Goal: Task Accomplishment & Management: Complete application form

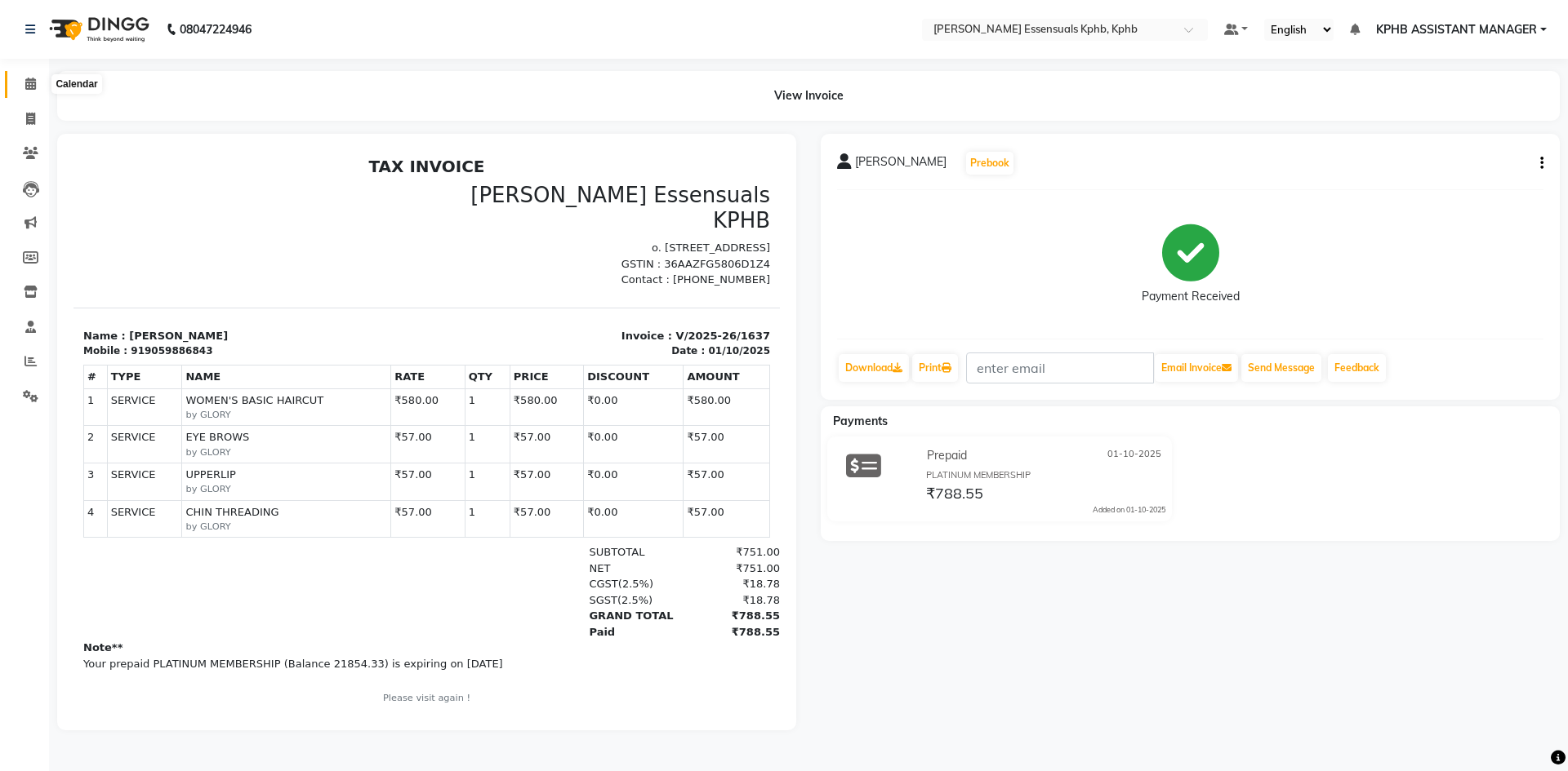
click at [23, 91] on span at bounding box center [31, 84] width 29 height 18
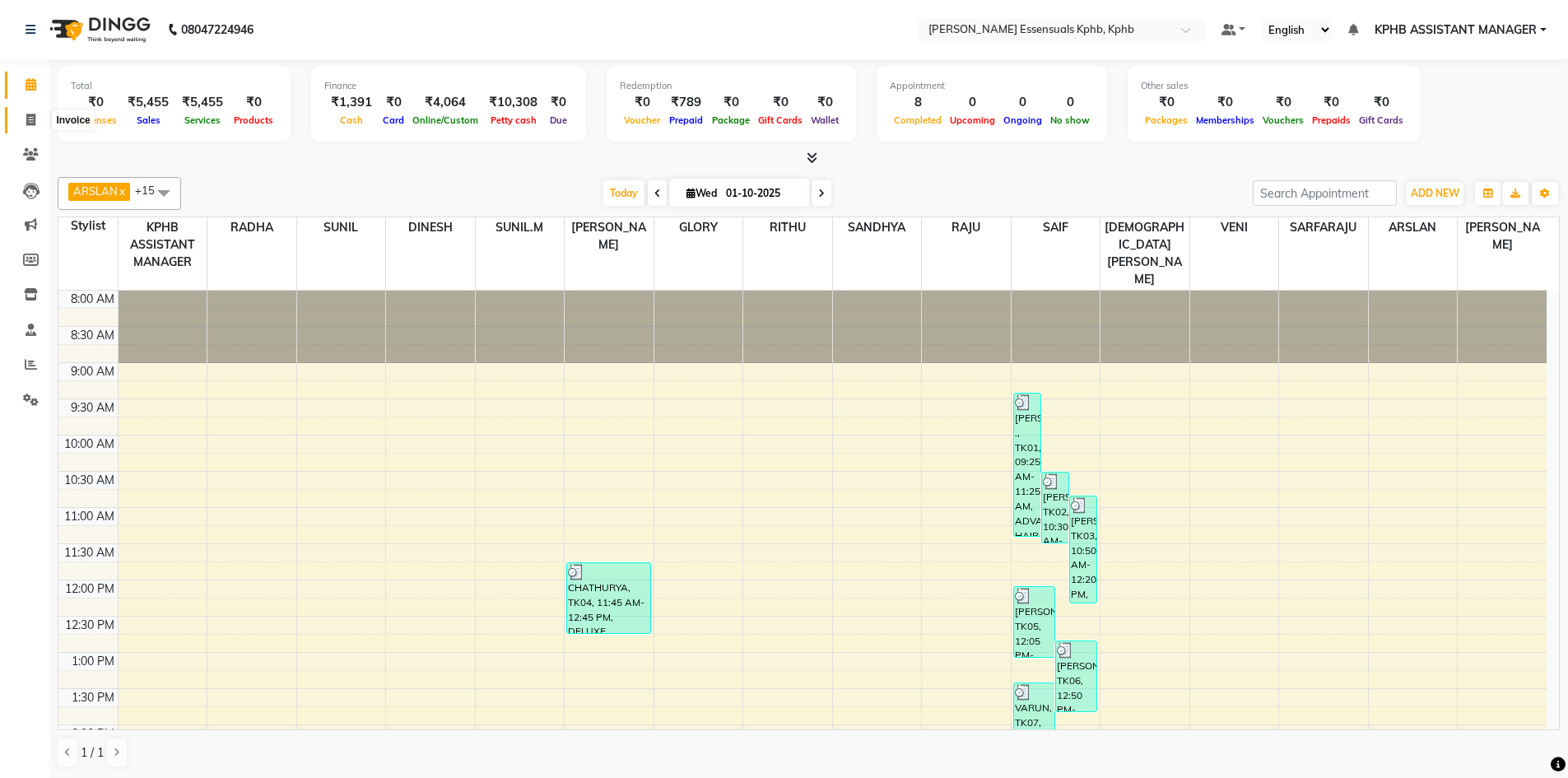
click at [26, 111] on span at bounding box center [31, 120] width 29 height 19
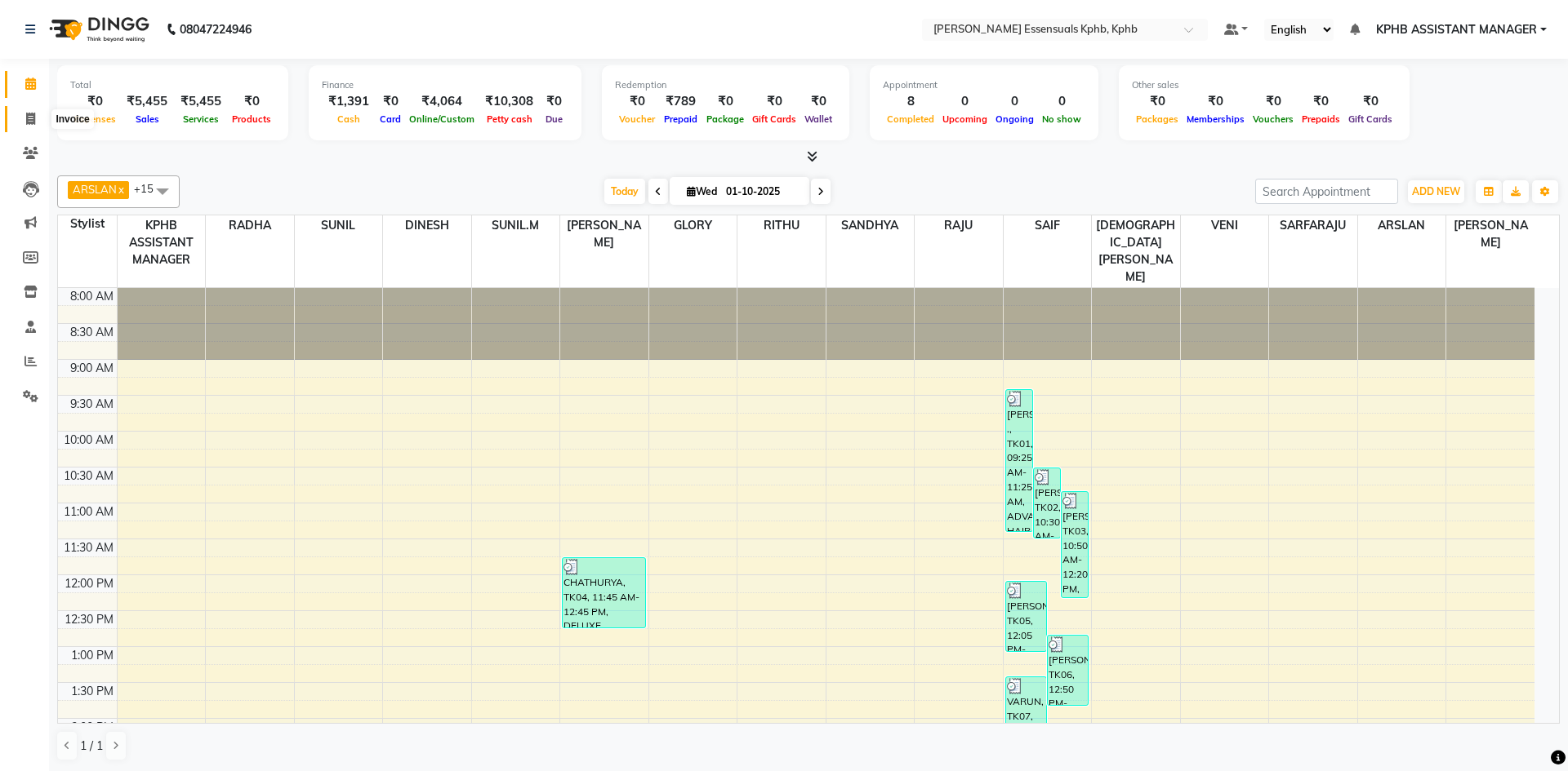
select select "5938"
select select "service"
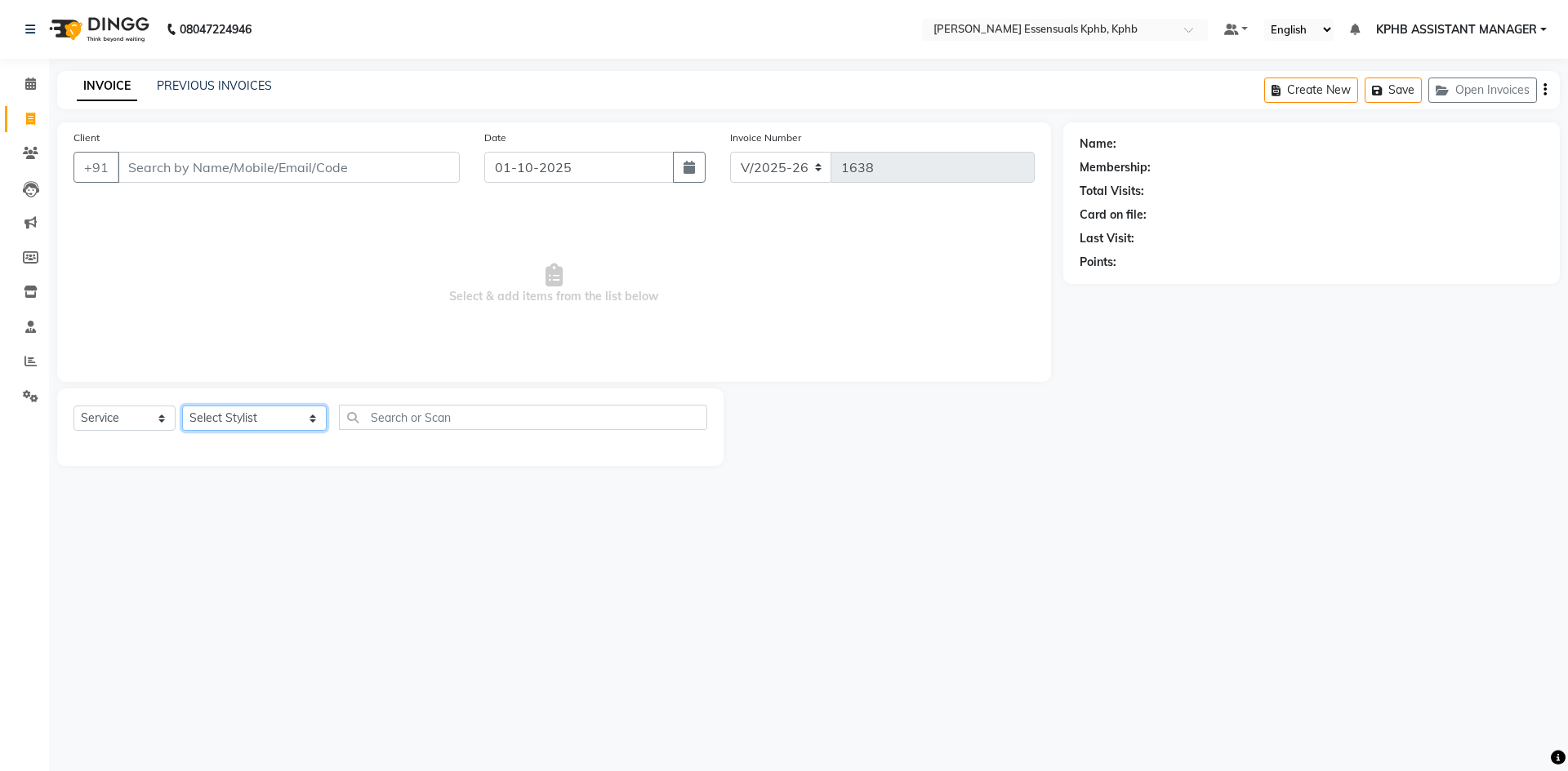
click at [263, 426] on select "Select Stylist ARSLAN DINESH GLORY KPHB ASSISTANT MANAGER KRISHNA VENI MANJULA …" at bounding box center [254, 418] width 144 height 25
select select "63852"
click at [182, 405] on select "Select Stylist ARSLAN DINESH GLORY KPHB ASSISTANT MANAGER KRISHNA VENI MANJULA …" at bounding box center [254, 418] width 144 height 25
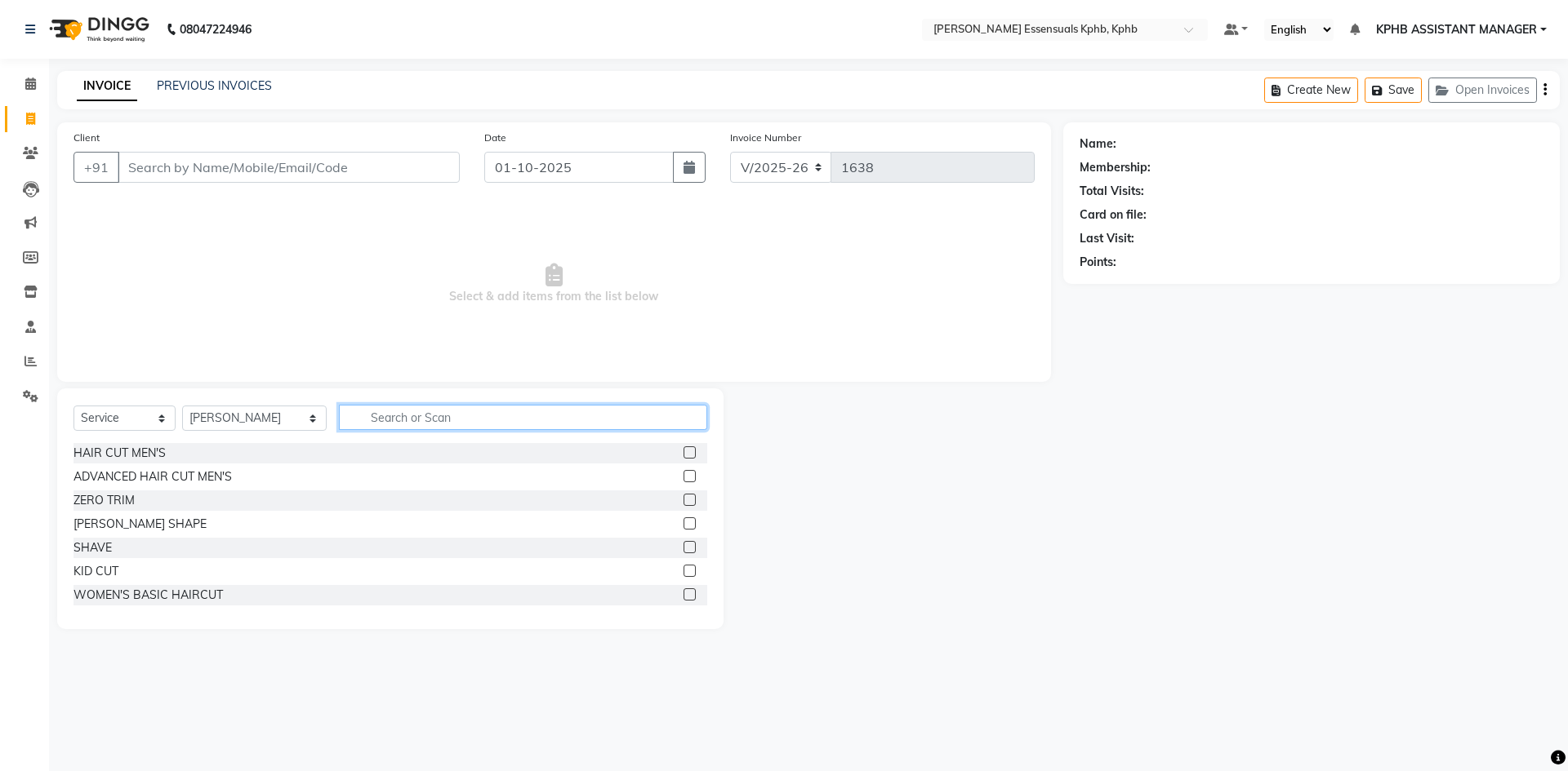
click at [520, 423] on input "text" at bounding box center [523, 417] width 368 height 25
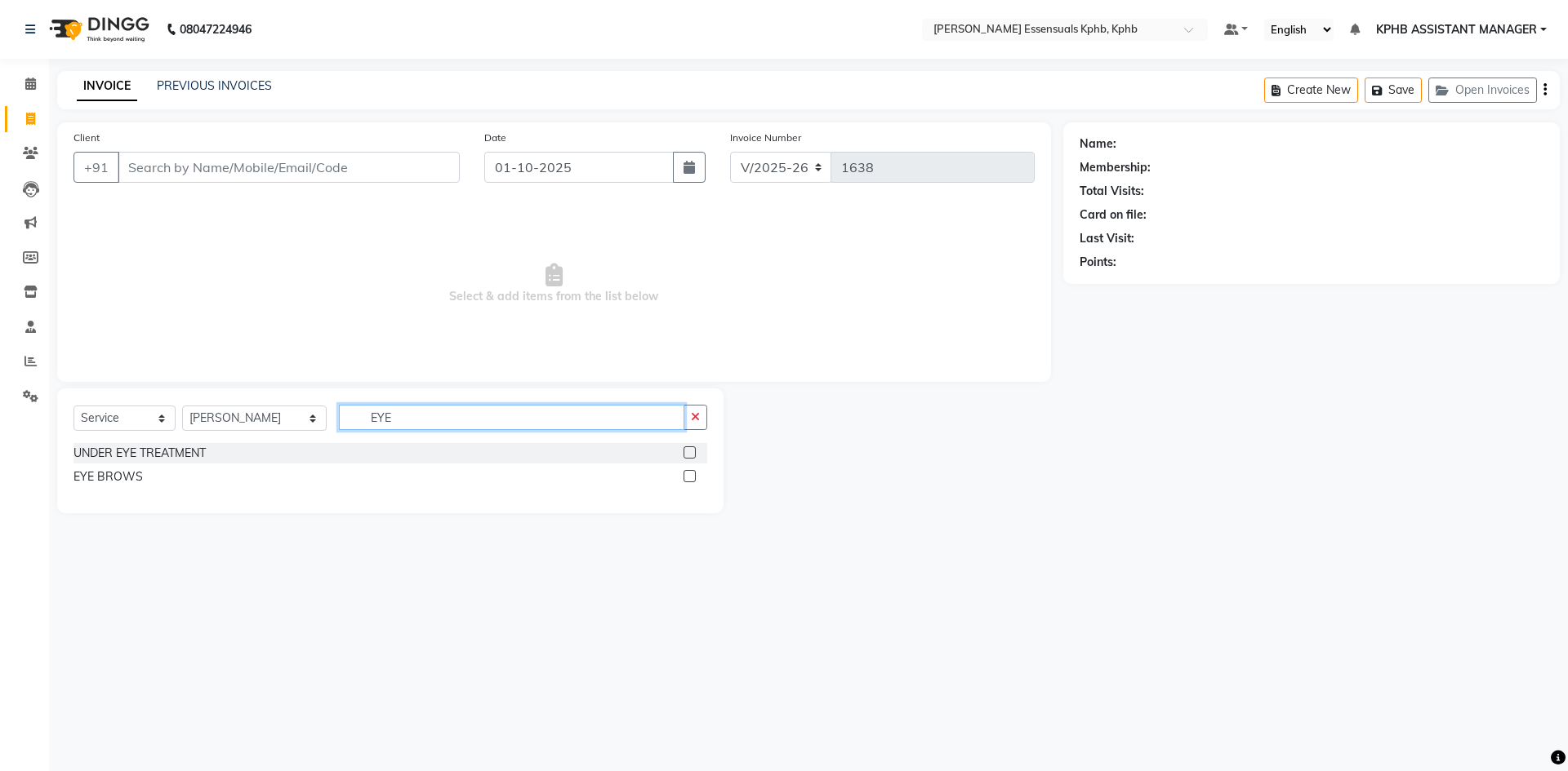
type input "EYE"
click at [690, 473] on label at bounding box center [689, 476] width 13 height 13
click at [690, 473] on input "checkbox" at bounding box center [688, 477] width 11 height 11
checkbox input "true"
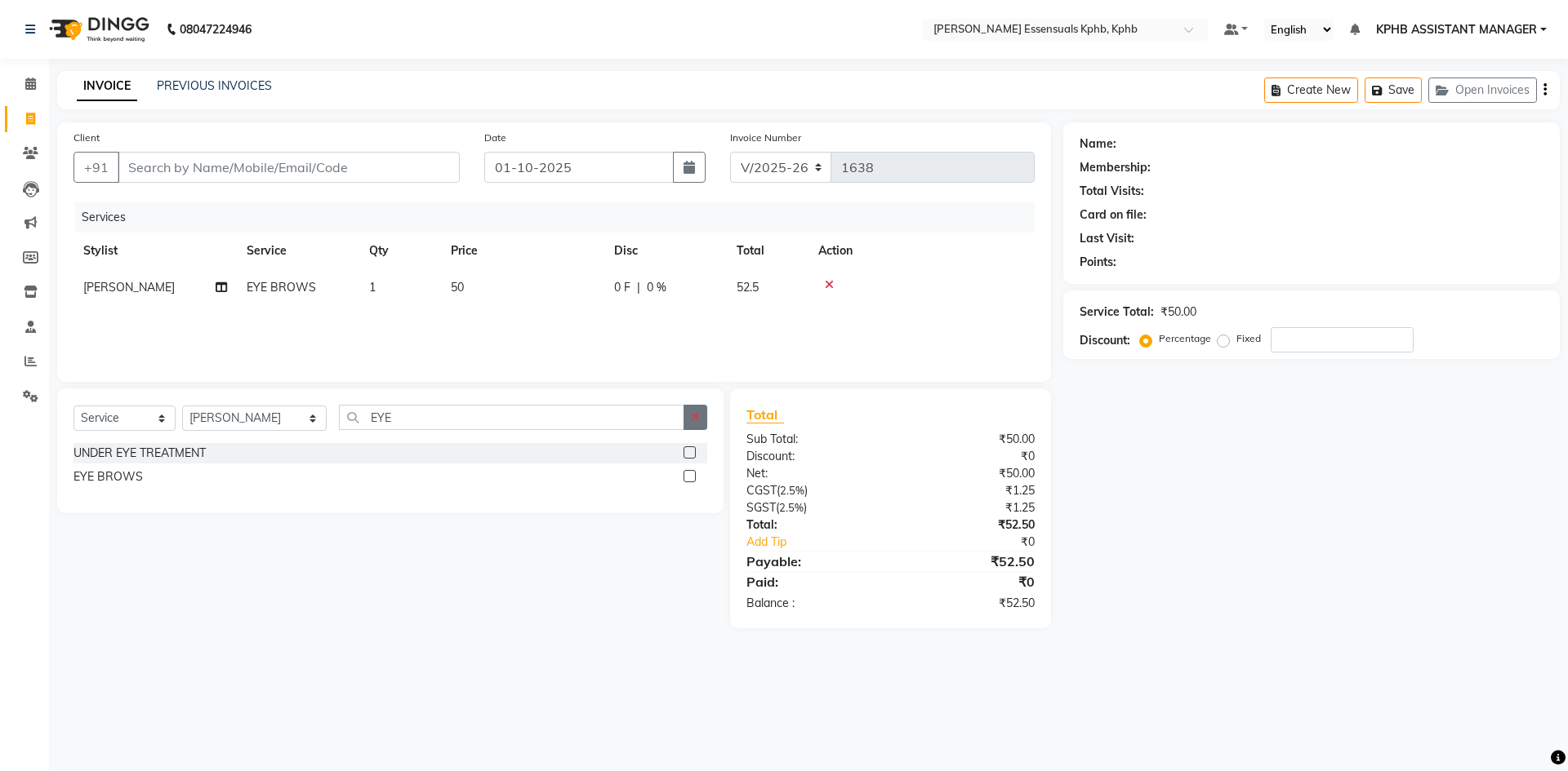
click at [697, 414] on icon "button" at bounding box center [695, 417] width 9 height 12
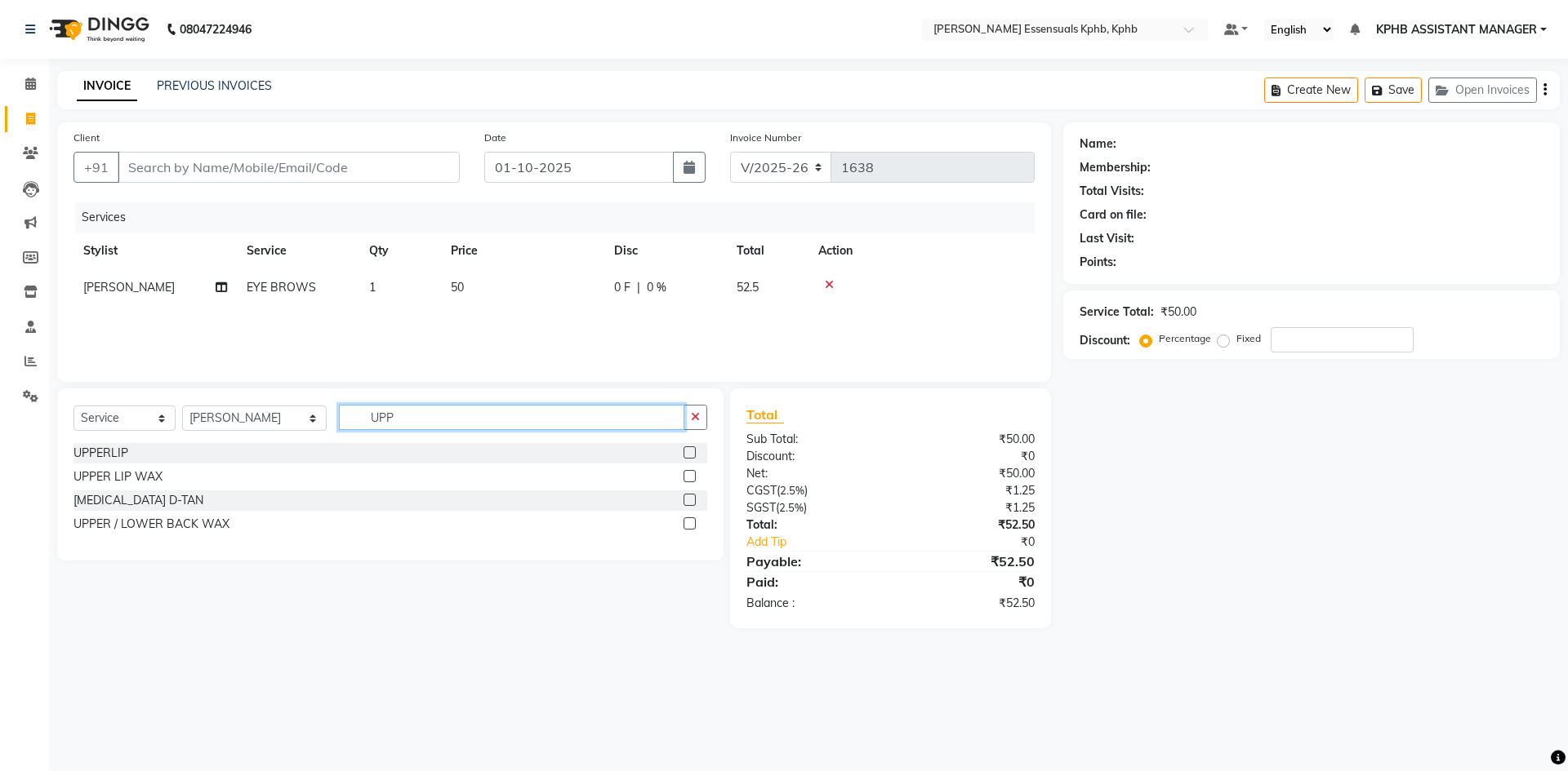
type input "UPP"
click at [686, 453] on label at bounding box center [689, 452] width 13 height 13
click at [686, 453] on input "checkbox" at bounding box center [688, 453] width 11 height 11
checkbox input "true"
click at [692, 420] on icon "button" at bounding box center [695, 417] width 9 height 12
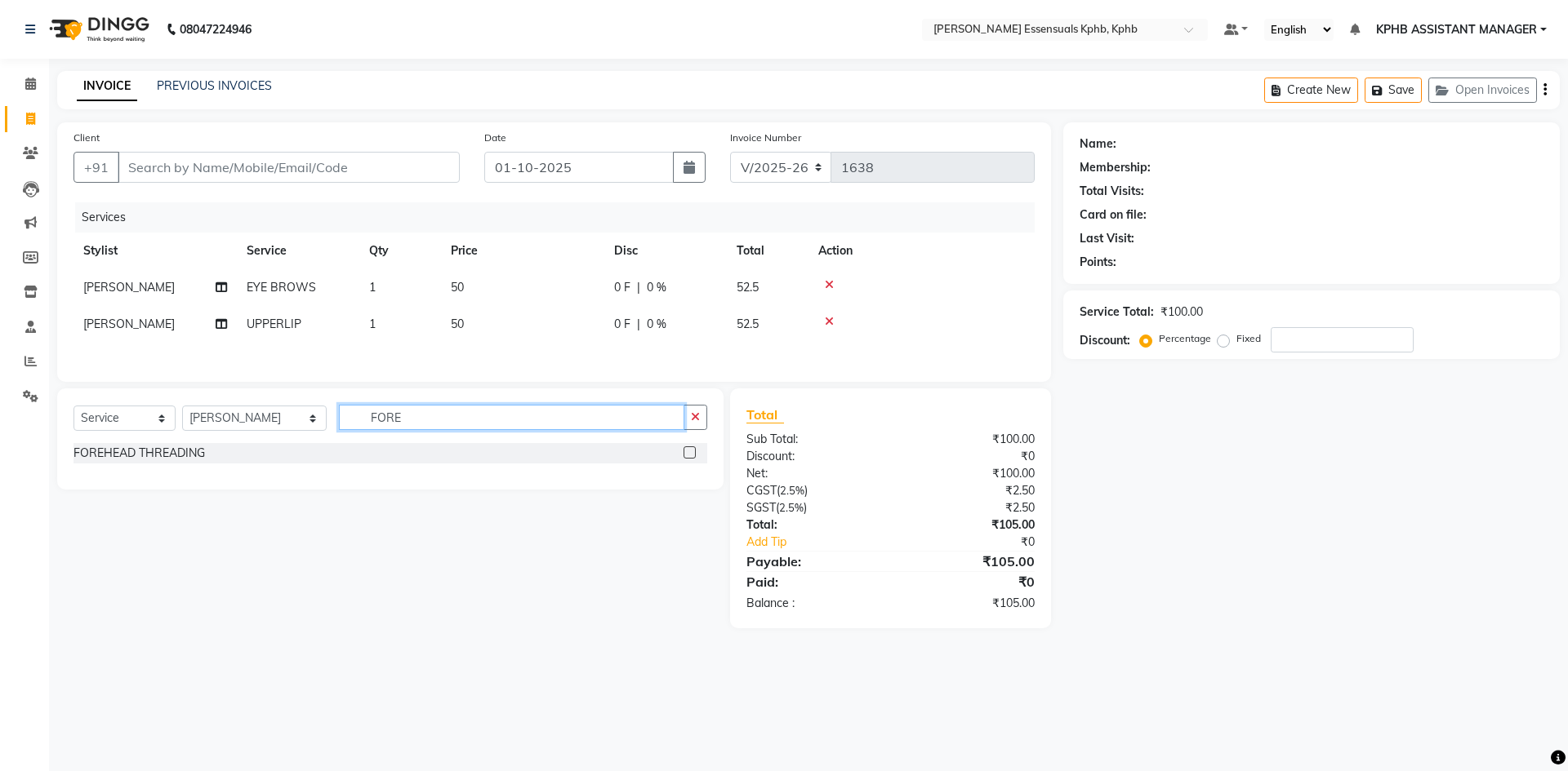
type input "FORE"
click at [692, 459] on label at bounding box center [689, 452] width 13 height 13
click at [692, 459] on input "checkbox" at bounding box center [688, 453] width 11 height 11
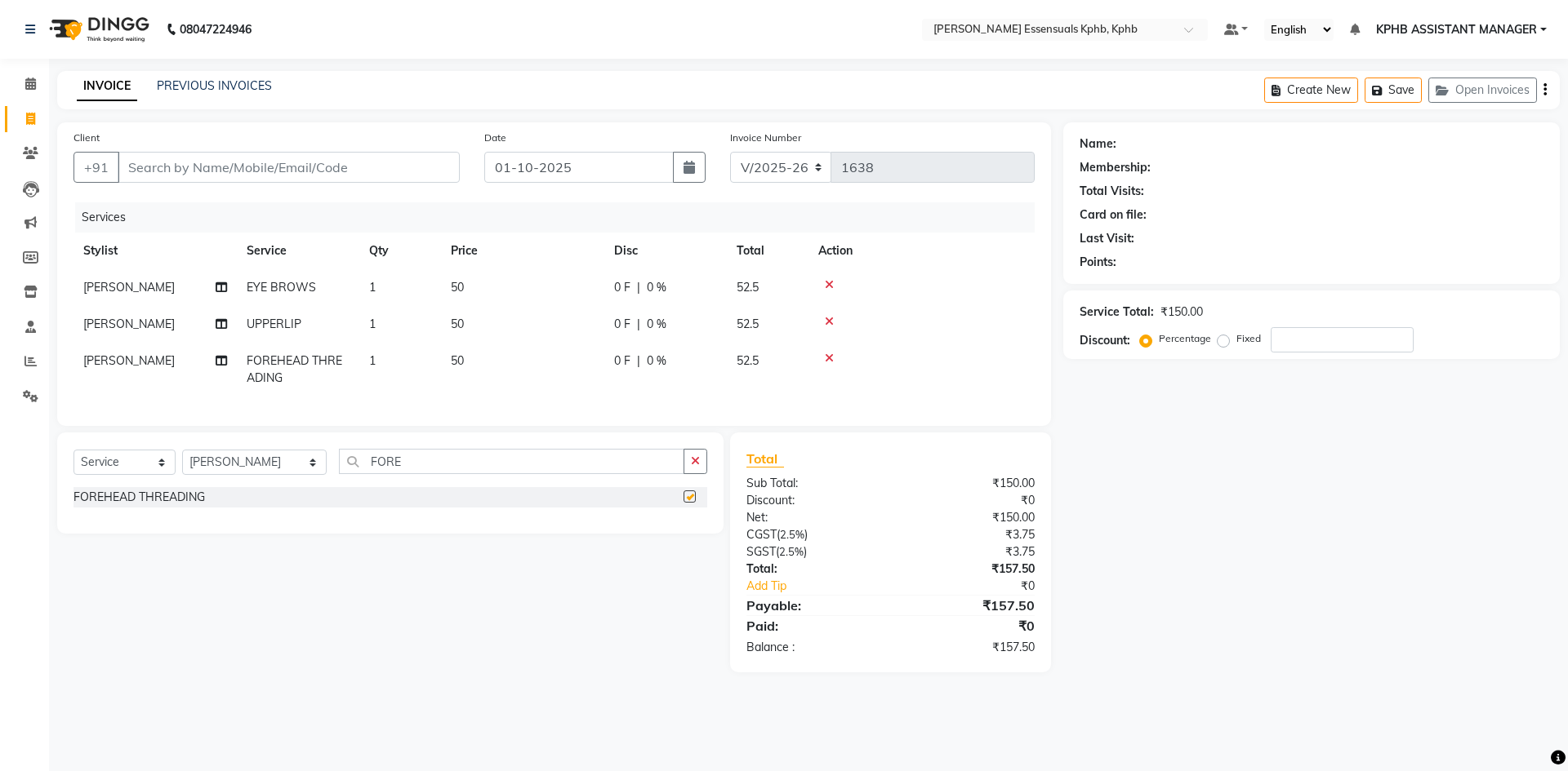
checkbox input "false"
click at [471, 280] on td "50" at bounding box center [523, 287] width 164 height 37
select select "63852"
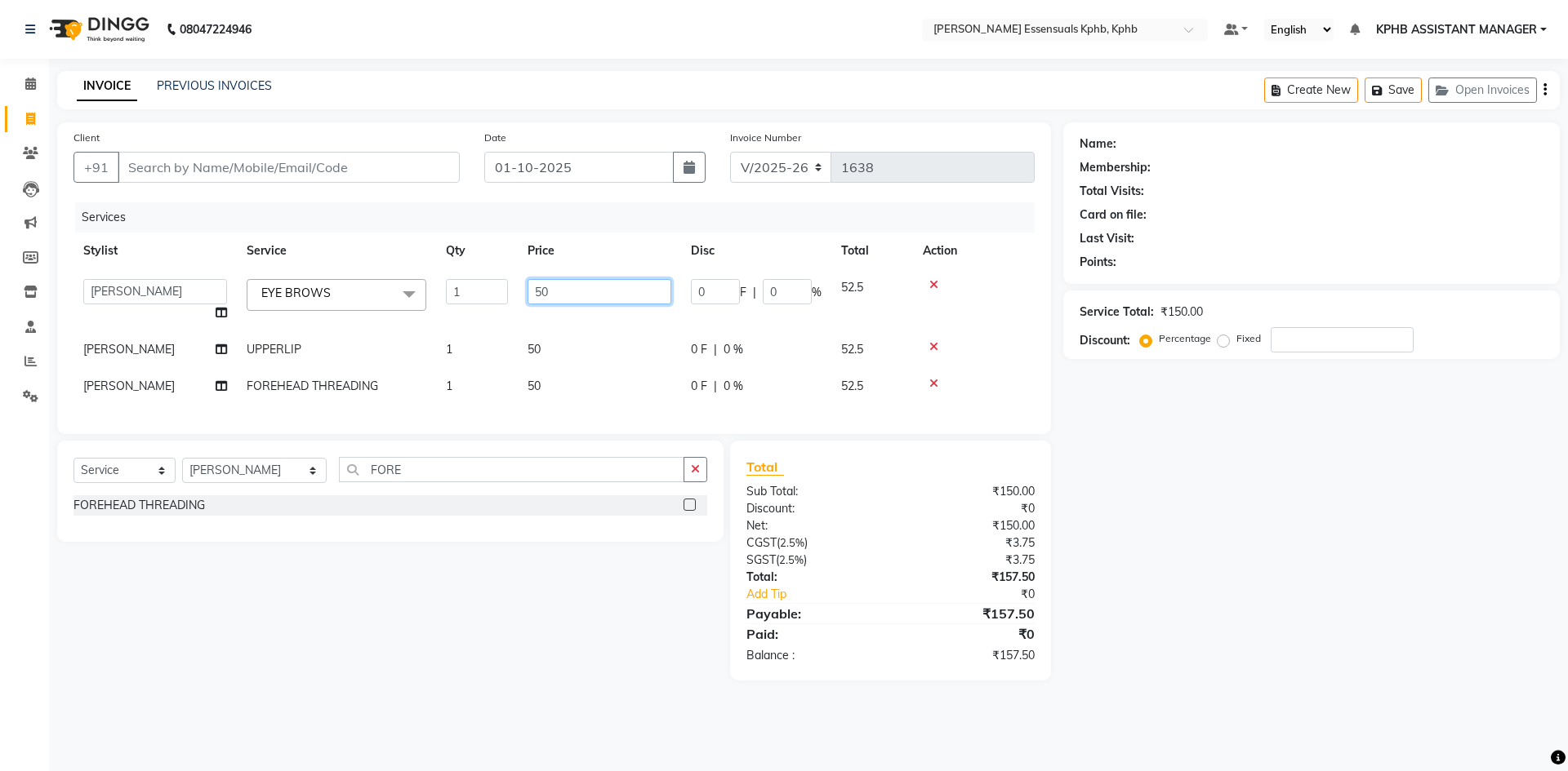
drag, startPoint x: 610, startPoint y: 287, endPoint x: 0, endPoint y: 367, distance: 615.2
click at [64, 350] on div "Client +91 Date 01-10-2025 Invoice Number V/2025 V/2025-26 1638 Services Stylis…" at bounding box center [554, 279] width 994 height 311
type input "57"
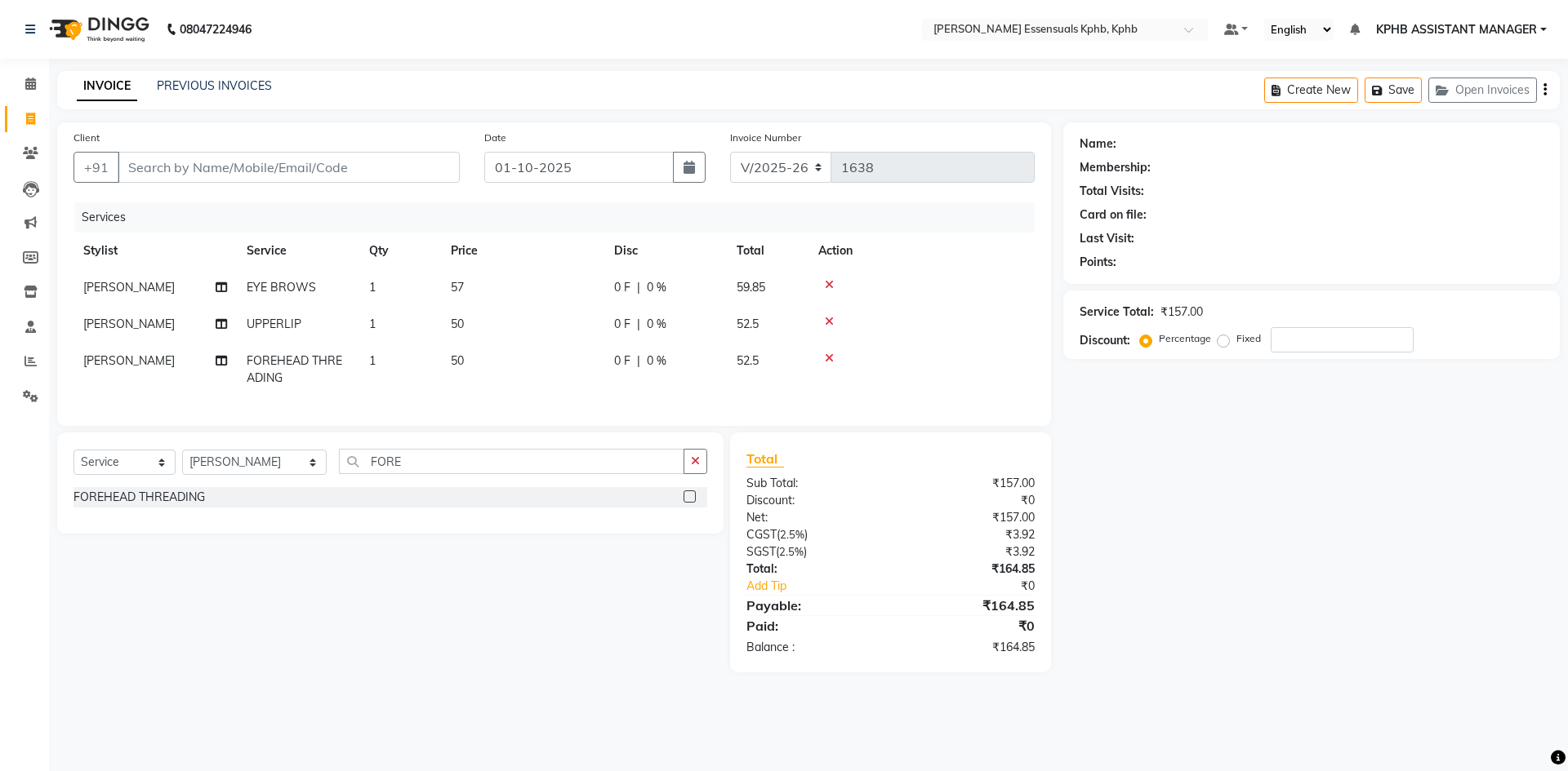
click at [1054, 544] on div "Total Sub Total: ₹157.00 Discount: ₹0 Net: ₹157.00 CGST ( 2.5% ) ₹3.92 SGST ( 2…" at bounding box center [892, 552] width 340 height 240
click at [472, 332] on td "50" at bounding box center [523, 324] width 164 height 37
select select "63852"
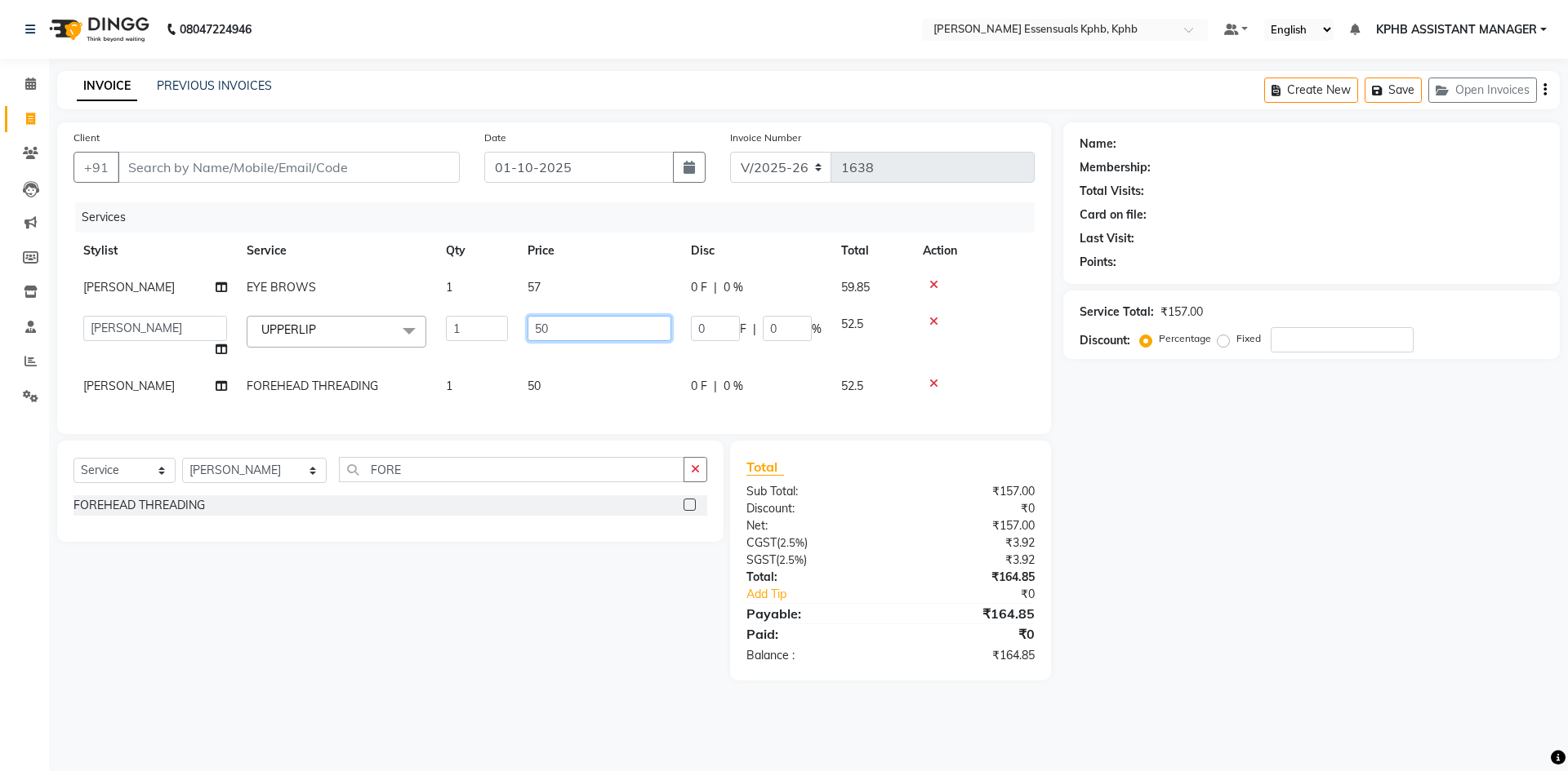
click at [588, 327] on input "50" at bounding box center [599, 328] width 143 height 25
type input "57"
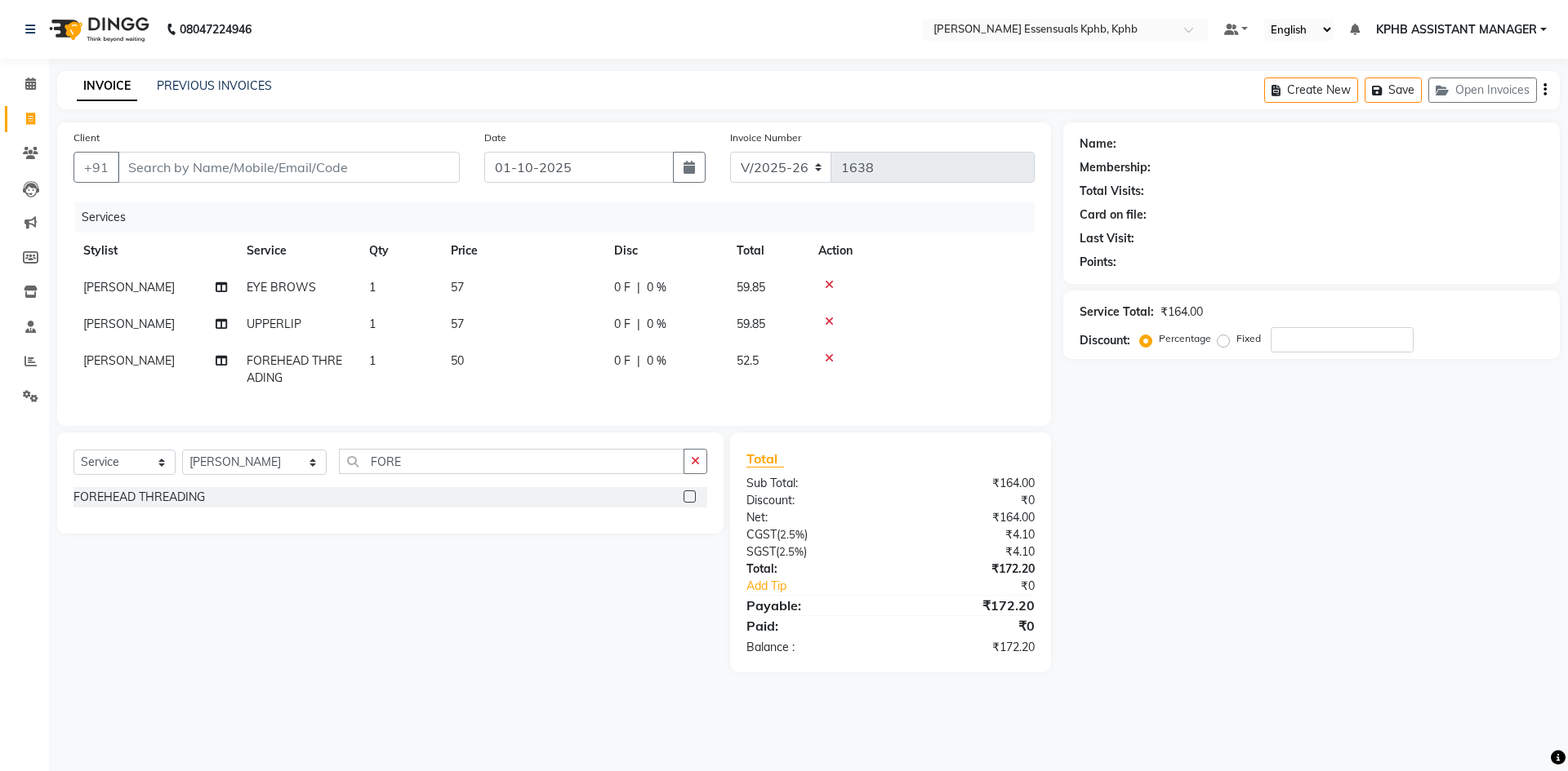
click at [997, 636] on div "Total Sub Total: ₹164.00 Discount: ₹0 Net: ₹164.00 CGST ( 2.5% ) ₹4.10 SGST ( 2…" at bounding box center [890, 552] width 288 height 207
drag, startPoint x: 452, startPoint y: 357, endPoint x: 609, endPoint y: 399, distance: 162.5
click at [456, 357] on span "50" at bounding box center [457, 360] width 13 height 15
select select "63852"
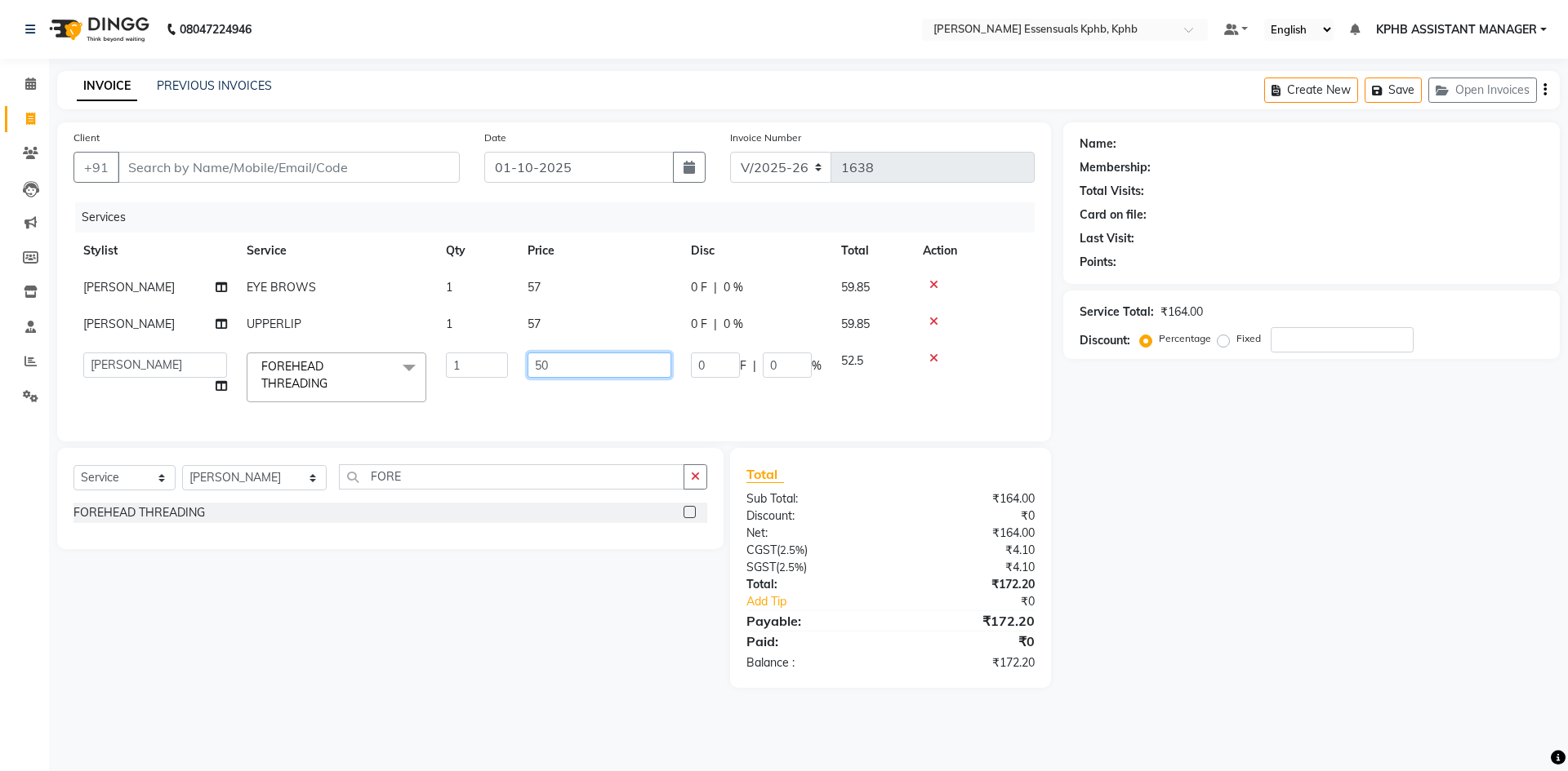
click at [629, 371] on input "50" at bounding box center [599, 365] width 143 height 25
type input "57"
click at [952, 646] on div "₹0" at bounding box center [968, 641] width 156 height 19
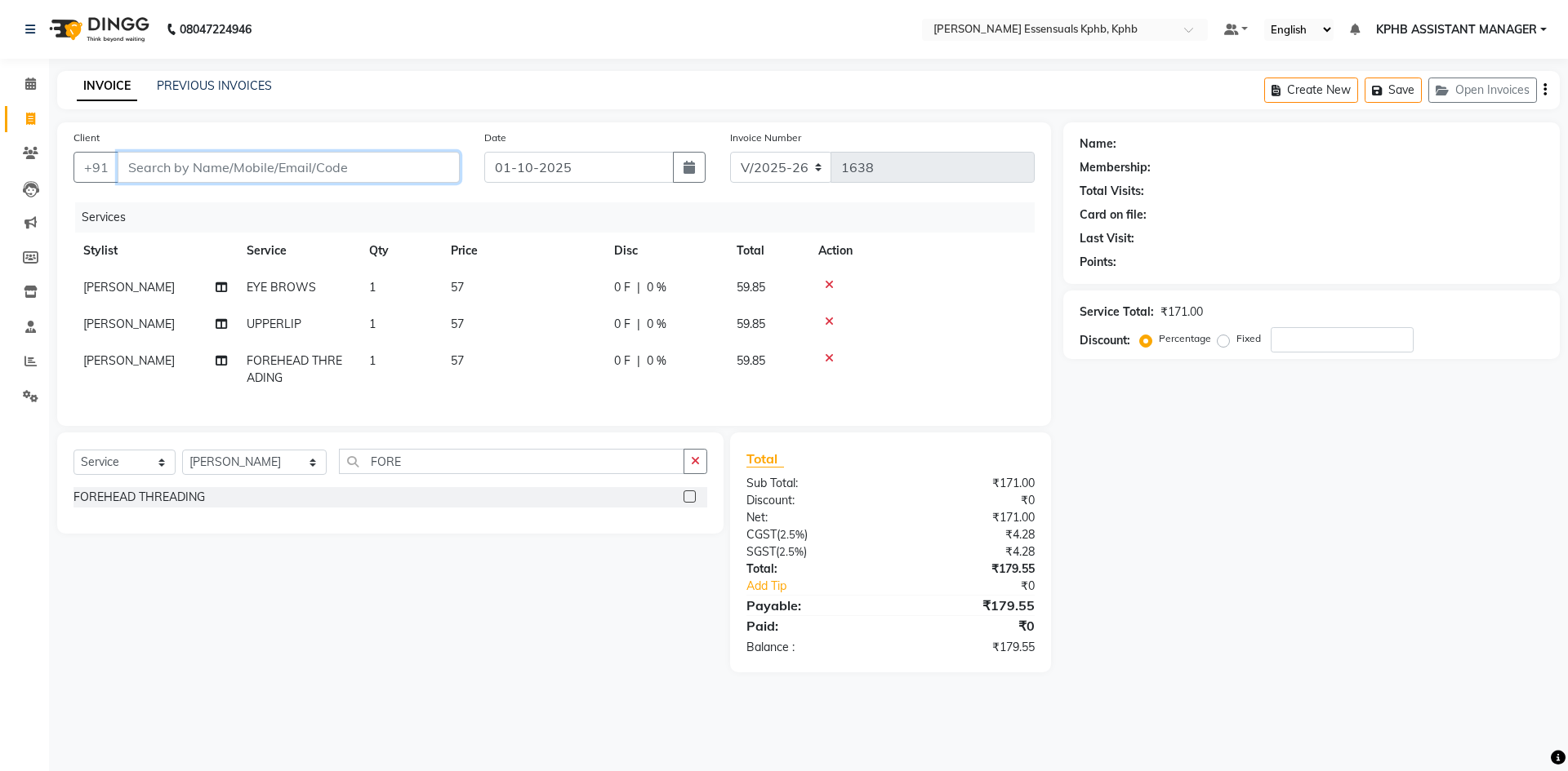
click at [165, 160] on input "Client" at bounding box center [287, 167] width 342 height 31
type input "9"
type input "0"
type input "9553444480"
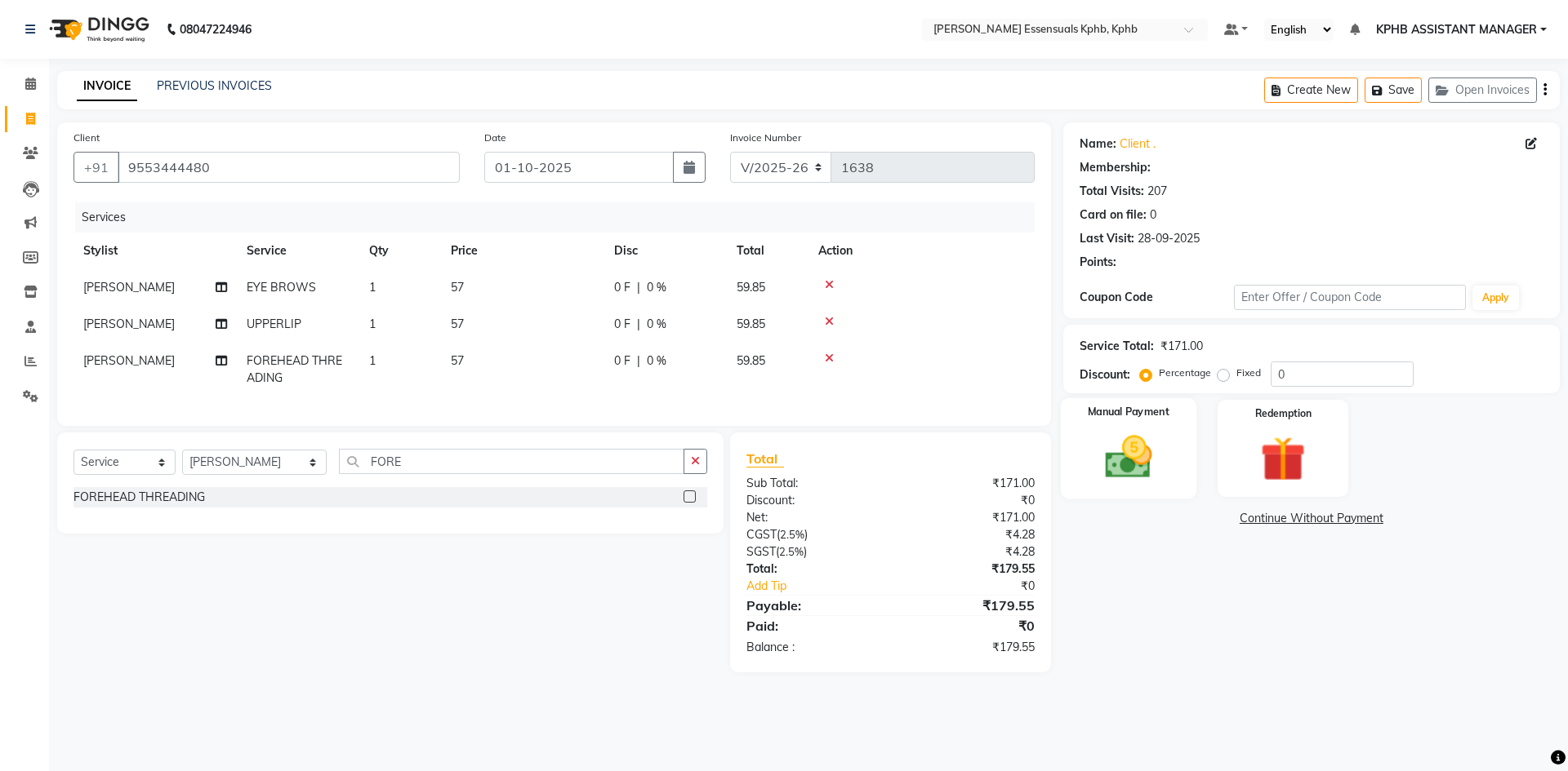
click at [1140, 433] on img at bounding box center [1128, 458] width 75 height 54
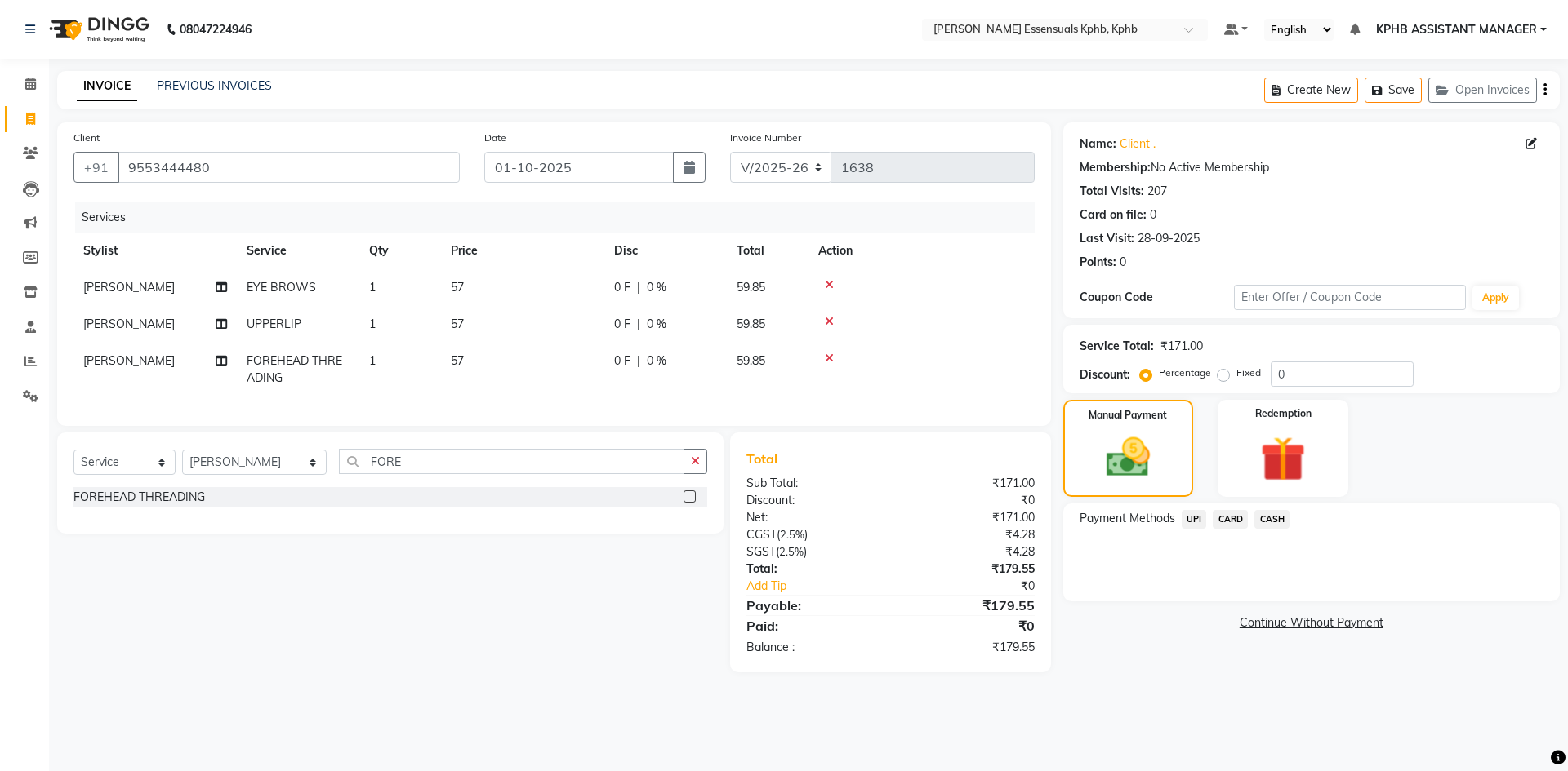
click at [1278, 519] on span "CASH" at bounding box center [1272, 519] width 35 height 18
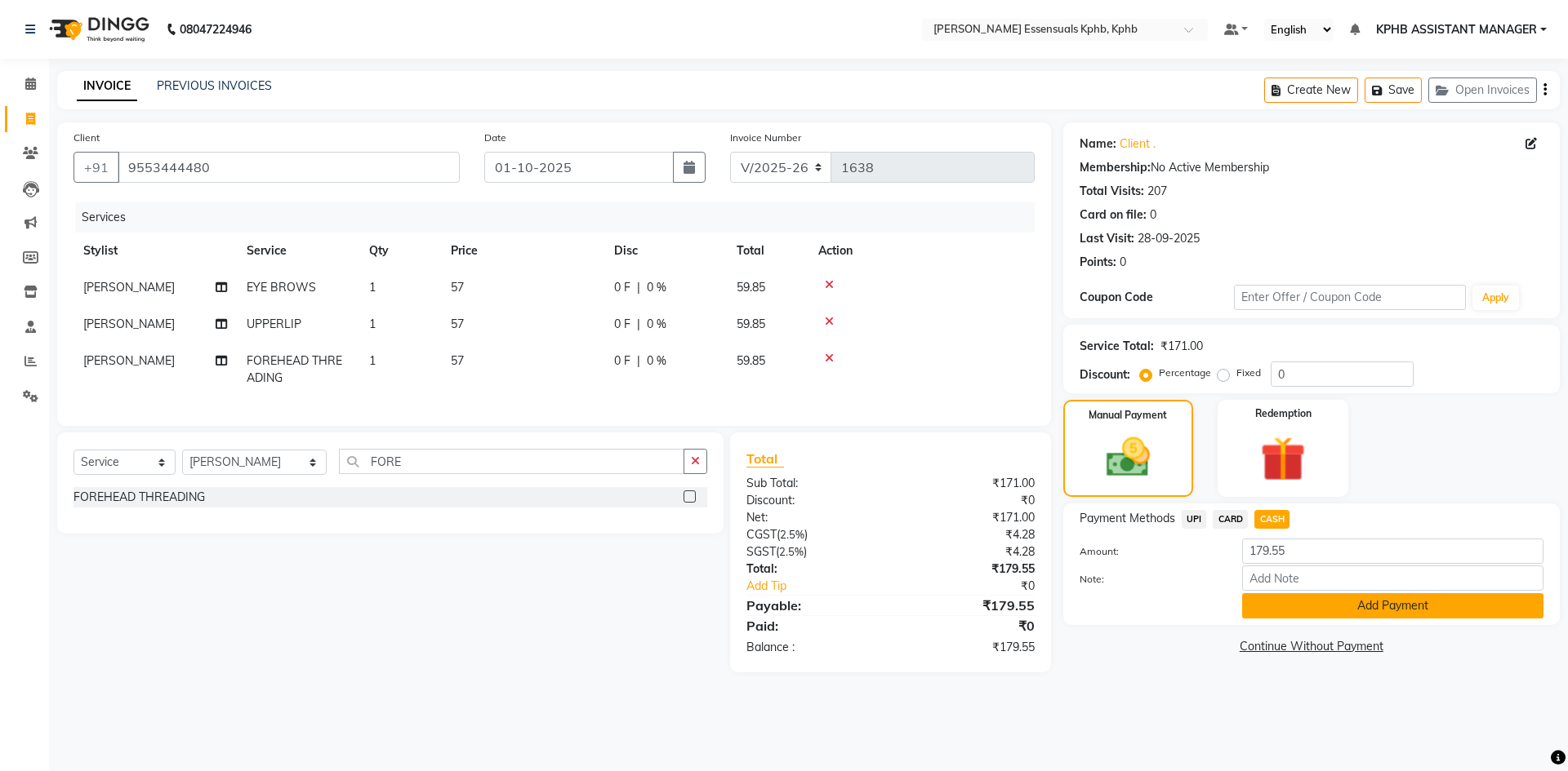
click at [1277, 593] on button "Add Payment" at bounding box center [1392, 606] width 301 height 25
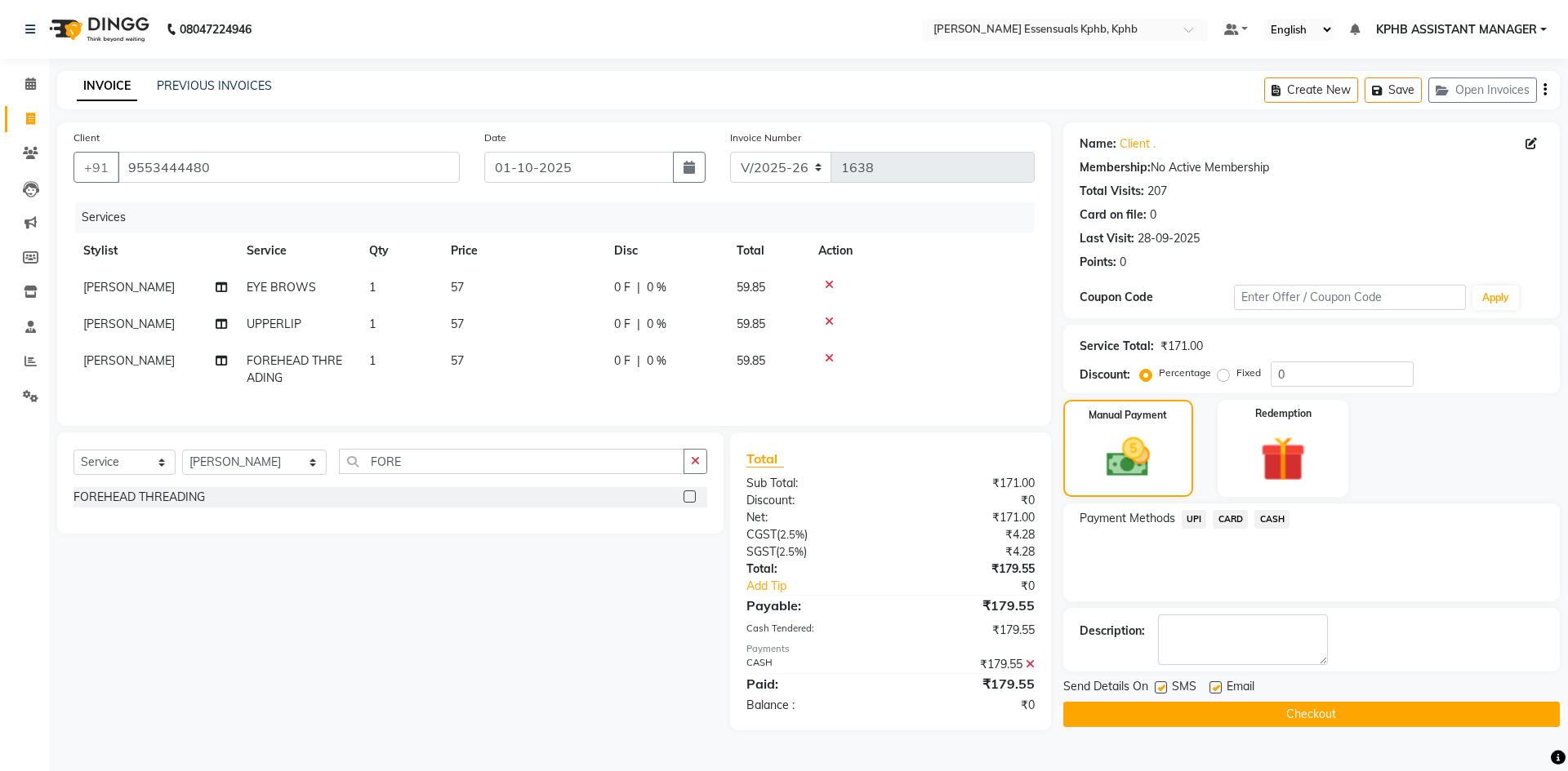
click at [1290, 706] on button "Checkout" at bounding box center [1311, 715] width 497 height 25
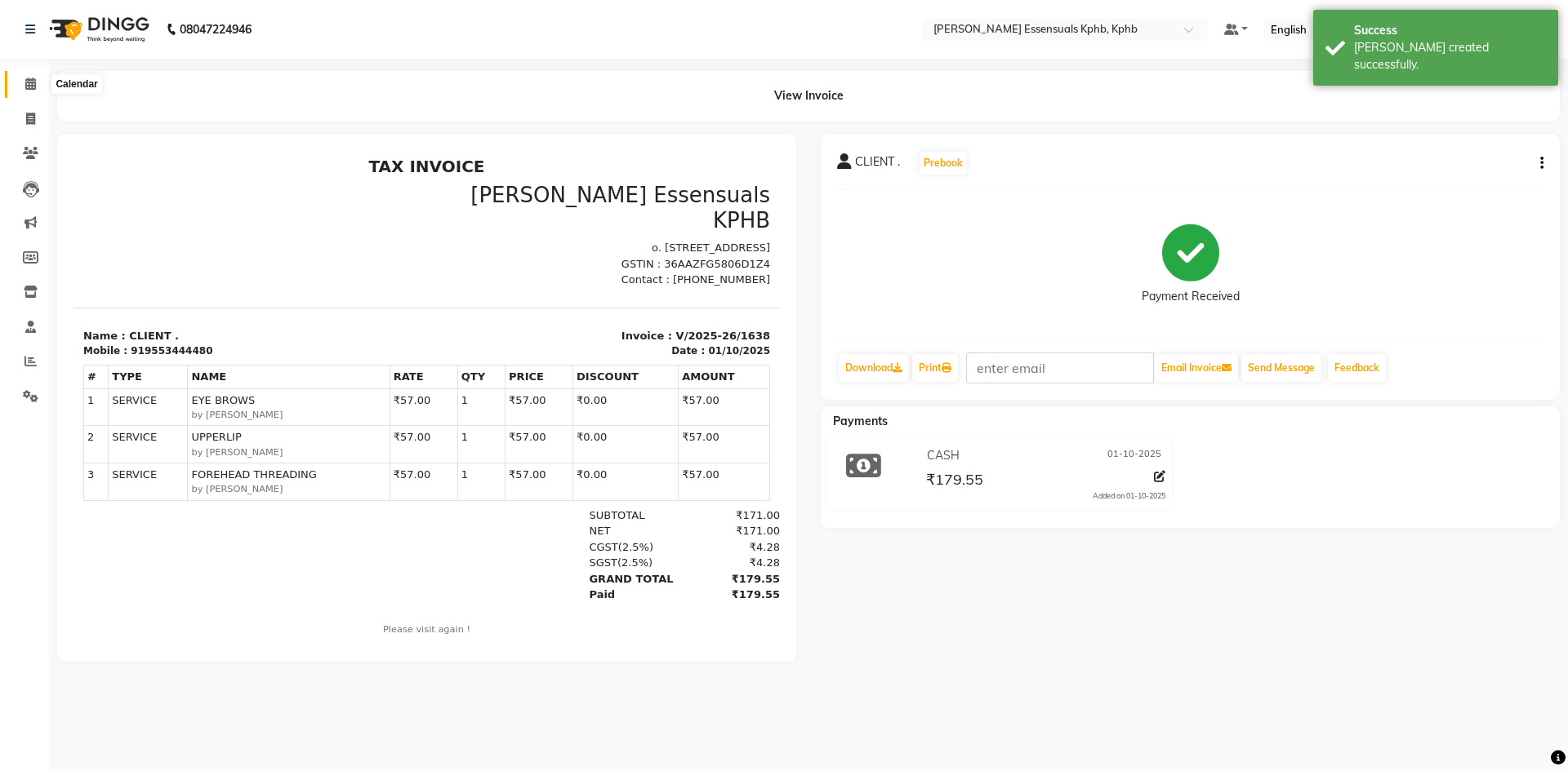
click at [22, 92] on span at bounding box center [31, 84] width 29 height 18
